Goal: Book appointment/travel/reservation

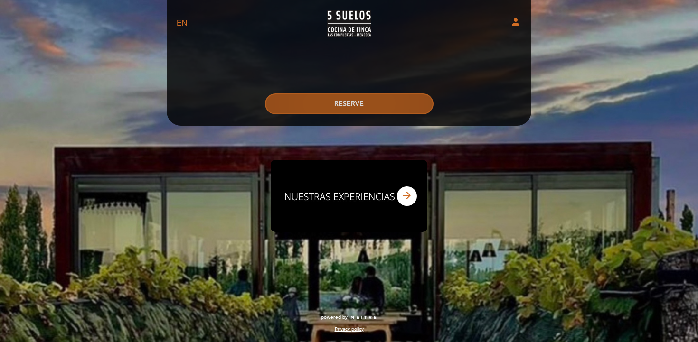
click at [381, 101] on button "RESERVE" at bounding box center [349, 104] width 169 height 21
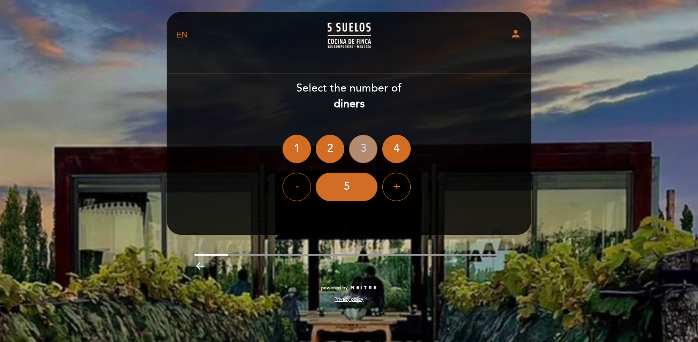
click at [363, 144] on div "3" at bounding box center [363, 149] width 28 height 28
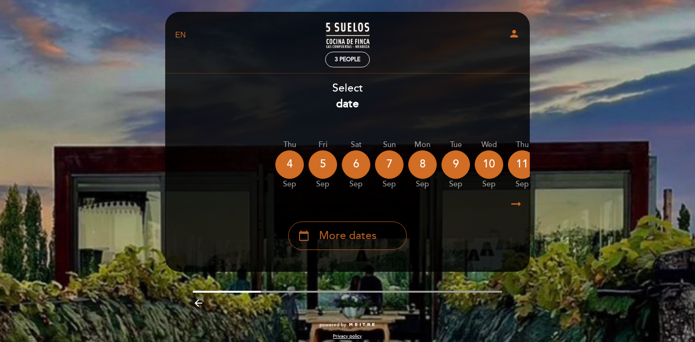
click at [337, 234] on span "More dates" at bounding box center [347, 236] width 57 height 16
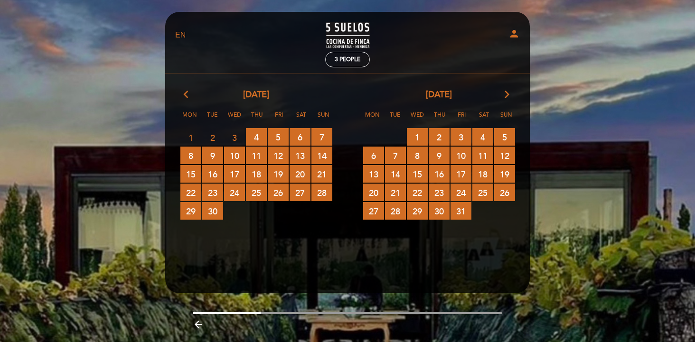
click at [506, 95] on icon "arrow_forward_ios" at bounding box center [507, 95] width 9 height 12
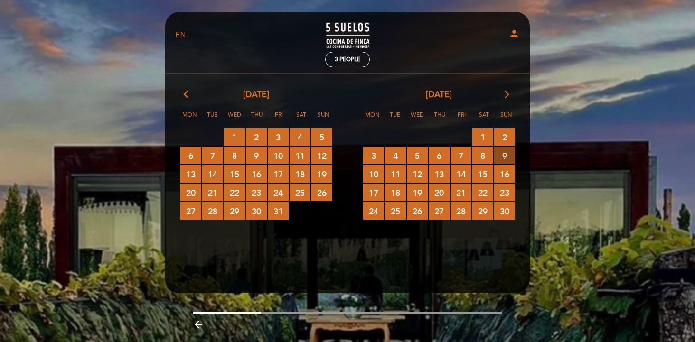
click at [503, 156] on span "9 RESERVATIONS AVAILABLE" at bounding box center [504, 156] width 21 height 18
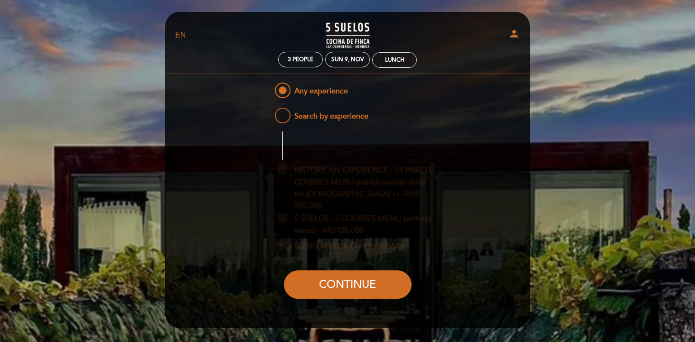
click at [286, 115] on span "Search by experience" at bounding box center [320, 112] width 95 height 12
click at [270, 112] on input "Search by experience" at bounding box center [267, 109] width 6 height 6
radio input "false"
radio input "true"
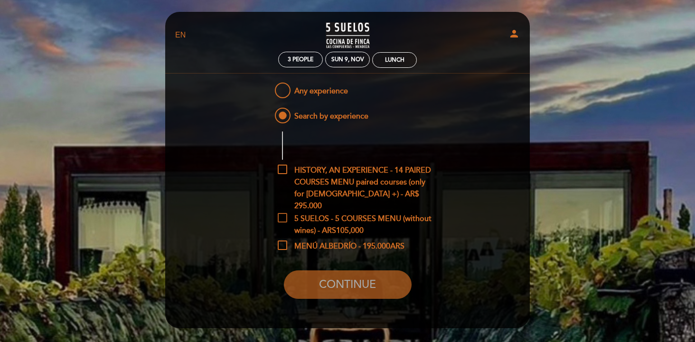
click at [284, 218] on span "5 SUELOS - 5 COURSES MENU (without wines) - ARS105,000" at bounding box center [355, 219] width 154 height 12
click at [284, 218] on input "5 SUELOS - 5 COURSES MENU (without wines) - ARS105,000" at bounding box center [281, 216] width 6 height 6
checkbox input "true"
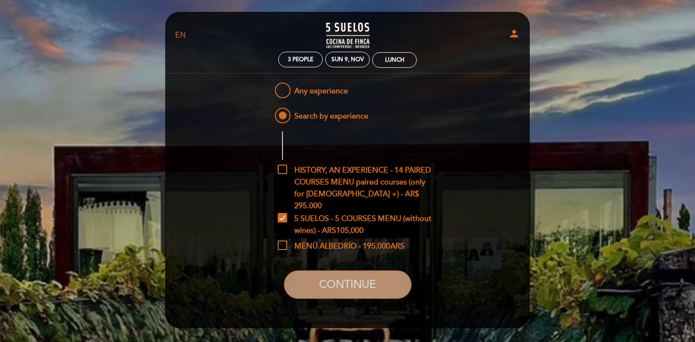
click at [343, 285] on button "CONTINUE" at bounding box center [348, 285] width 128 height 28
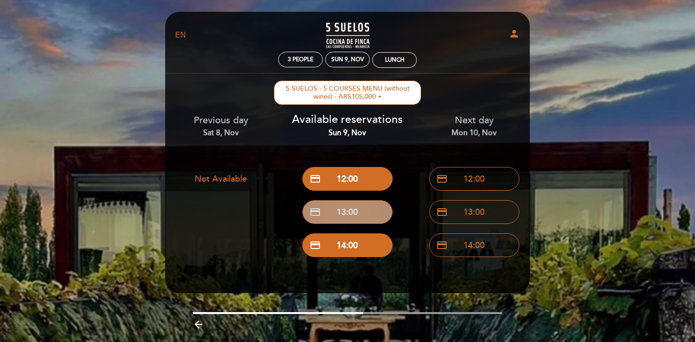
click at [361, 209] on button "credit_card 13:00" at bounding box center [348, 212] width 90 height 24
